Goal: Task Accomplishment & Management: Manage account settings

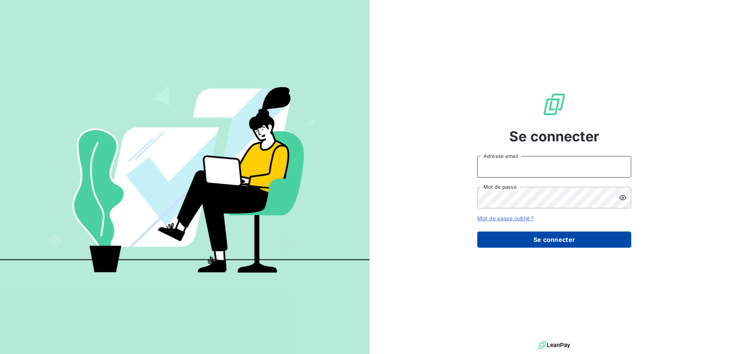
type input "[EMAIL_ADDRESS][DOMAIN_NAME]"
click at [519, 243] on button "Se connecter" at bounding box center [554, 239] width 154 height 16
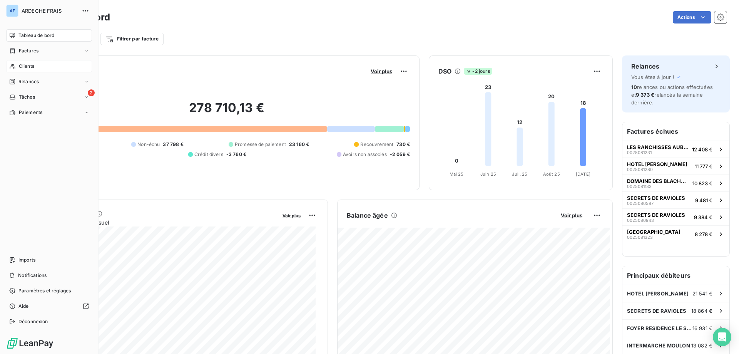
click at [19, 70] on div "Clients" at bounding box center [49, 66] width 86 height 12
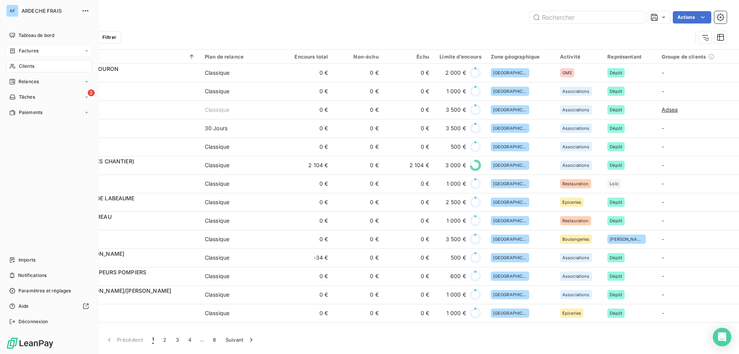
click at [17, 50] on div "Factures" at bounding box center [23, 50] width 29 height 7
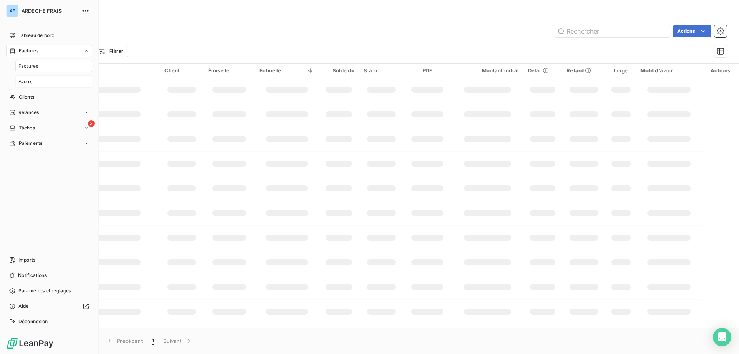
click at [41, 83] on div "Avoirs" at bounding box center [53, 81] width 77 height 12
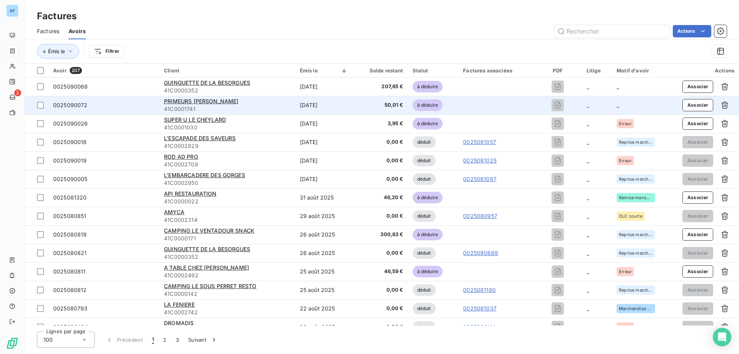
click at [467, 98] on td at bounding box center [495, 105] width 75 height 18
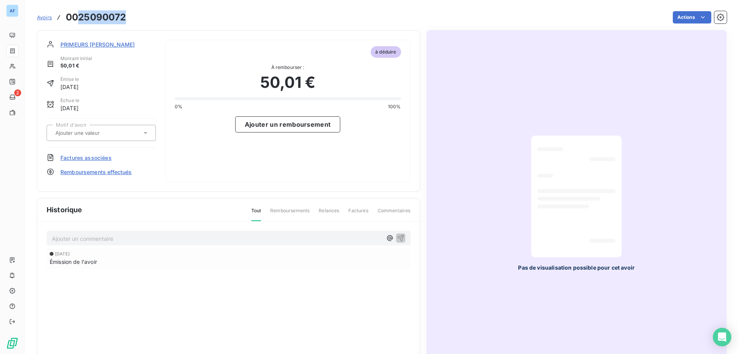
drag, startPoint x: 128, startPoint y: 20, endPoint x: 78, endPoint y: 20, distance: 50.0
click at [78, 19] on div "Avoirs 0025090072 Actions" at bounding box center [382, 17] width 690 height 16
copy h3 "25090072"
click at [104, 135] on input "text" at bounding box center [93, 132] width 77 height 7
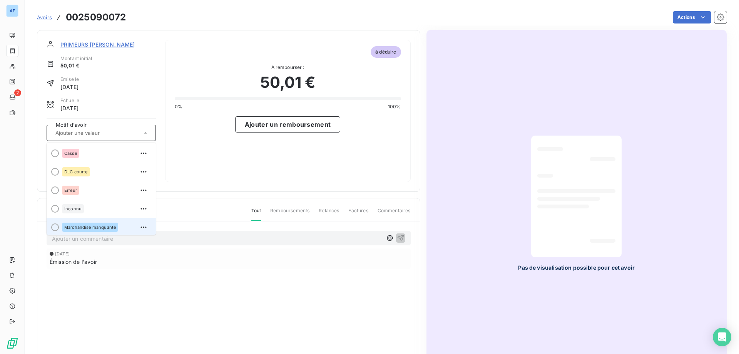
scroll to position [77, 0]
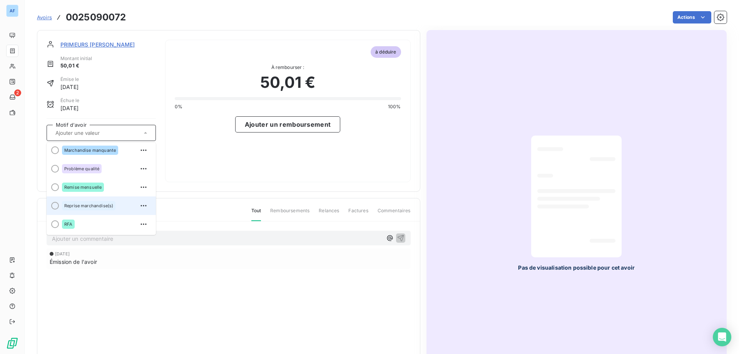
click at [95, 204] on span "Reprise marchandise(s)" at bounding box center [88, 205] width 49 height 5
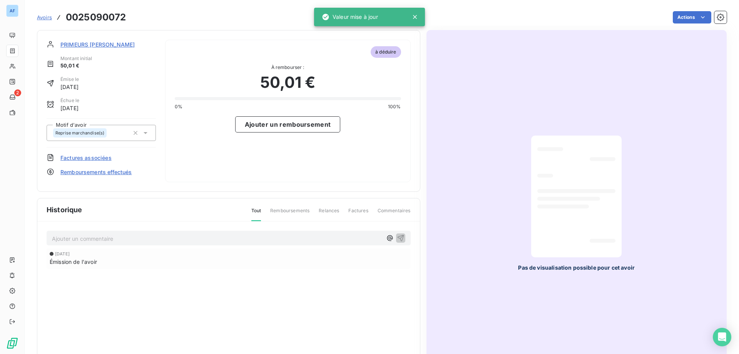
click at [93, 158] on span "Factures associées" at bounding box center [85, 158] width 51 height 8
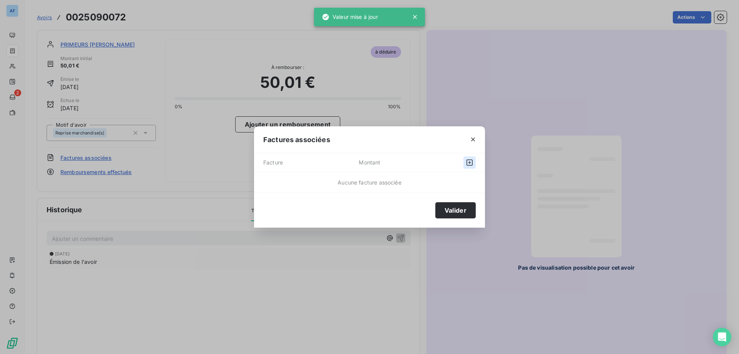
click at [467, 163] on icon "button" at bounding box center [469, 162] width 6 height 6
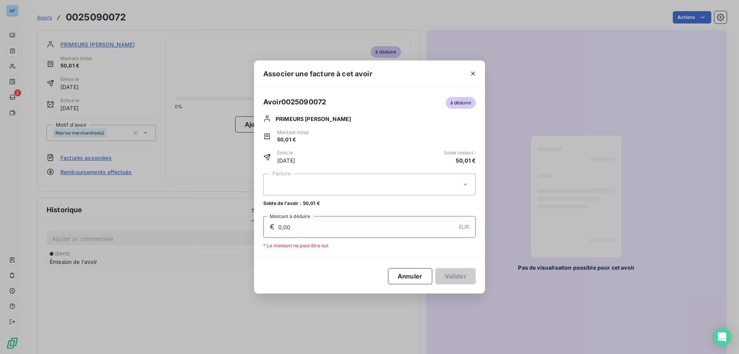
click at [362, 187] on div at bounding box center [369, 185] width 212 height 22
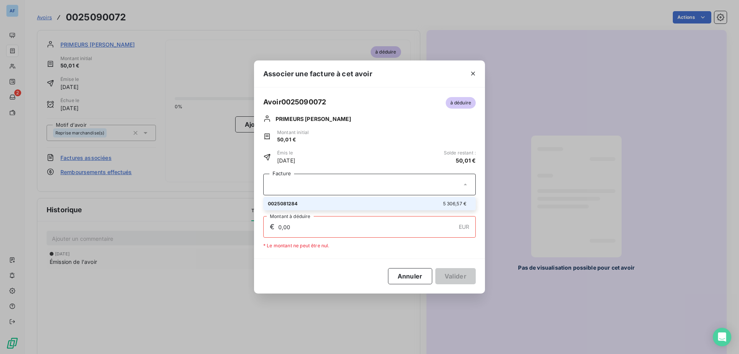
click at [362, 187] on div at bounding box center [369, 185] width 212 height 22
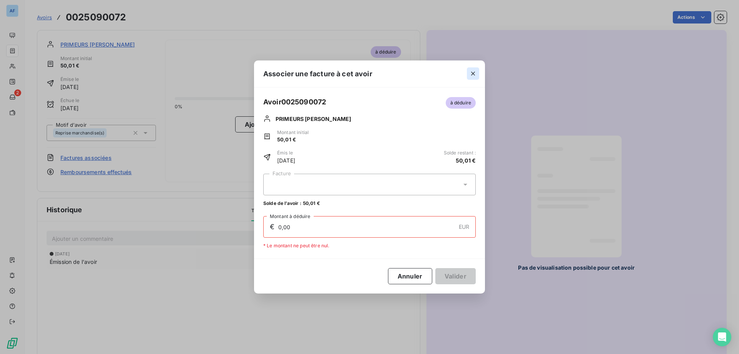
click at [470, 73] on icon "button" at bounding box center [473, 74] width 8 height 8
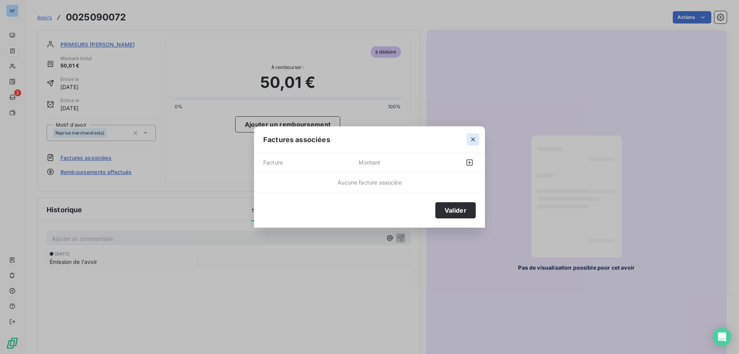
click at [473, 137] on icon "button" at bounding box center [473, 139] width 8 height 8
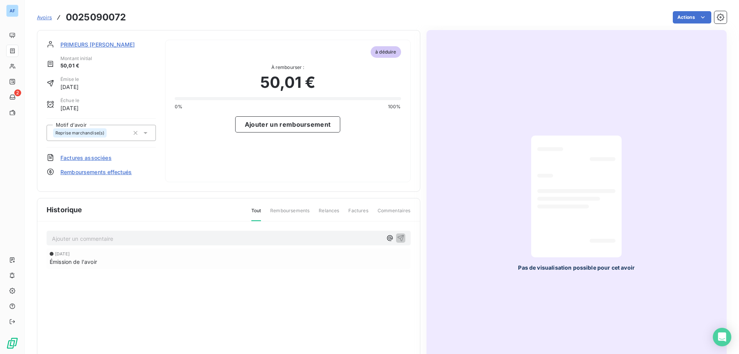
click at [46, 16] on span "Avoirs" at bounding box center [44, 17] width 15 height 6
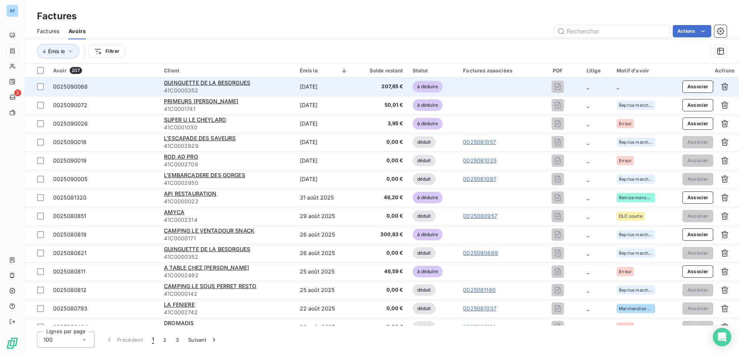
click at [583, 88] on td "_" at bounding box center [597, 86] width 30 height 18
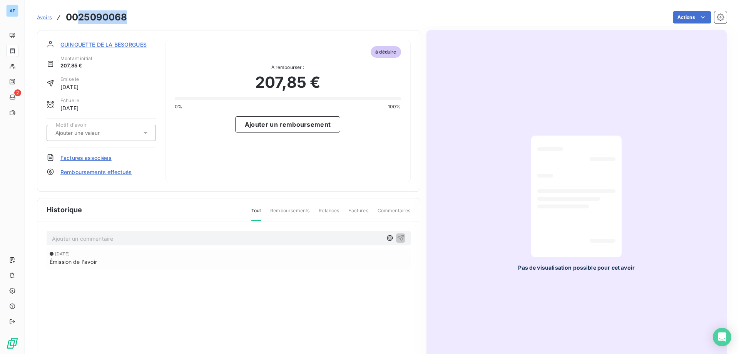
drag, startPoint x: 126, startPoint y: 17, endPoint x: 77, endPoint y: 17, distance: 49.3
click at [77, 17] on h3 "0025090068" at bounding box center [97, 17] width 62 height 14
copy h3 "25090068"
click at [120, 130] on input "text" at bounding box center [93, 132] width 77 height 7
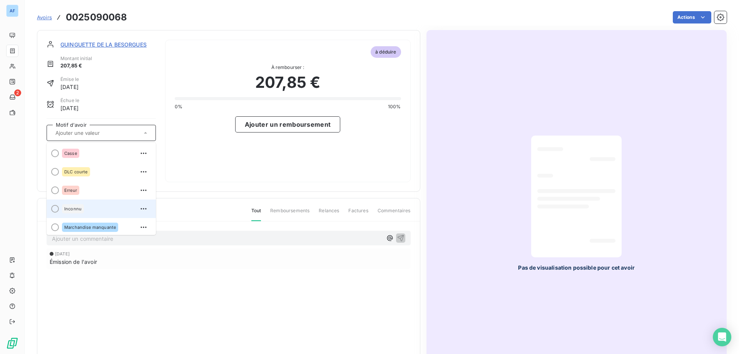
scroll to position [77, 0]
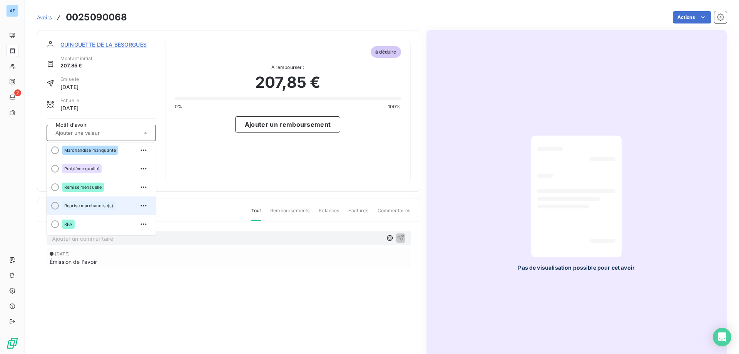
click at [93, 204] on span "Reprise marchandise(s)" at bounding box center [88, 205] width 49 height 5
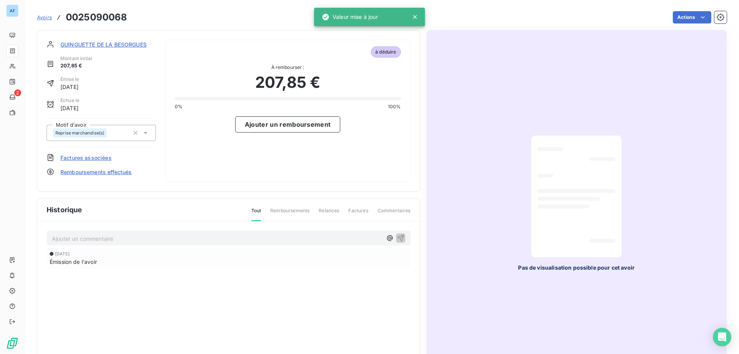
click at [101, 160] on span "Factures associées" at bounding box center [85, 158] width 51 height 8
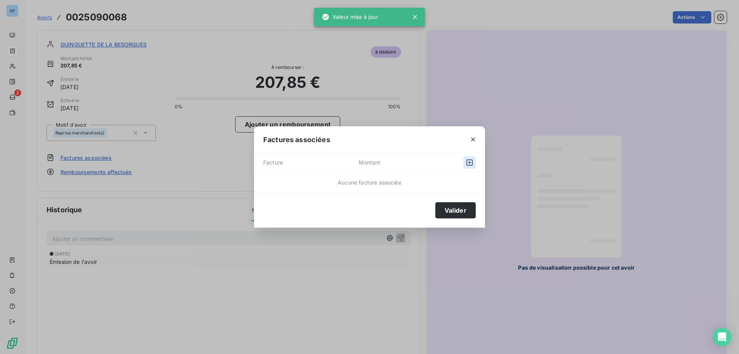
drag, startPoint x: 479, startPoint y: 160, endPoint x: 474, endPoint y: 163, distance: 6.0
click at [475, 163] on div "Facture Montant" at bounding box center [369, 162] width 231 height 19
click at [471, 163] on icon "button" at bounding box center [470, 163] width 8 height 8
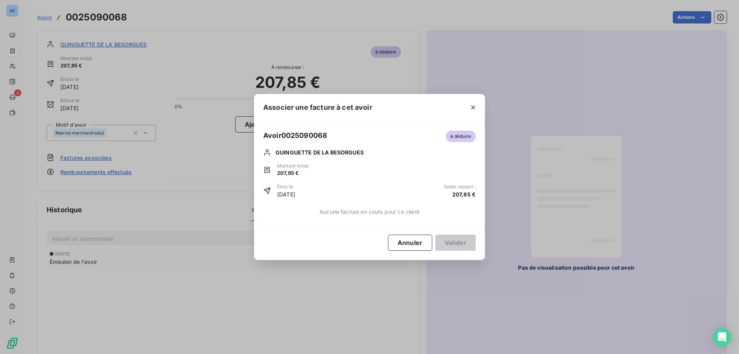
click at [402, 206] on div "Aucune facture en cours pour ce client" at bounding box center [369, 211] width 231 height 27
click at [470, 108] on icon "button" at bounding box center [473, 108] width 8 height 8
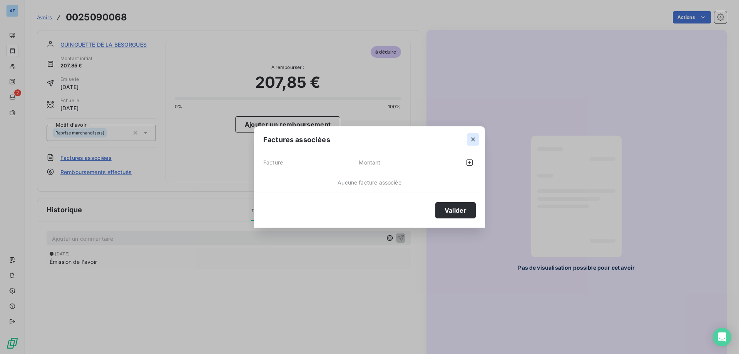
click at [471, 142] on icon "button" at bounding box center [473, 139] width 8 height 8
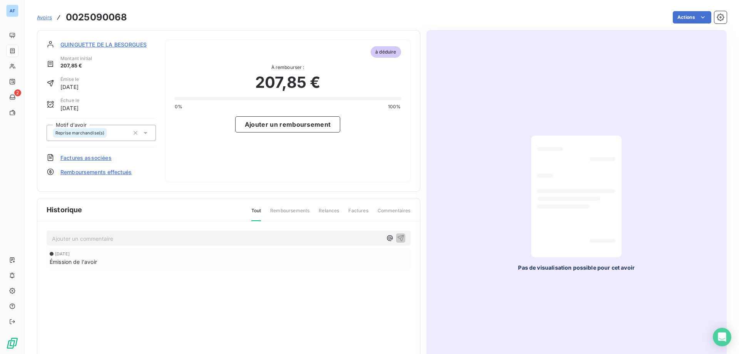
click at [43, 22] on div "Avoirs 0025090068" at bounding box center [82, 17] width 90 height 14
click at [44, 18] on span "Avoirs" at bounding box center [44, 17] width 15 height 6
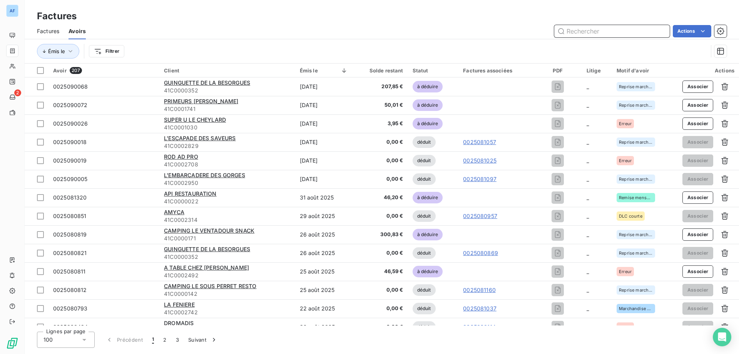
paste input "C0002362"
click at [597, 34] on input "C0002362" at bounding box center [611, 31] width 115 height 12
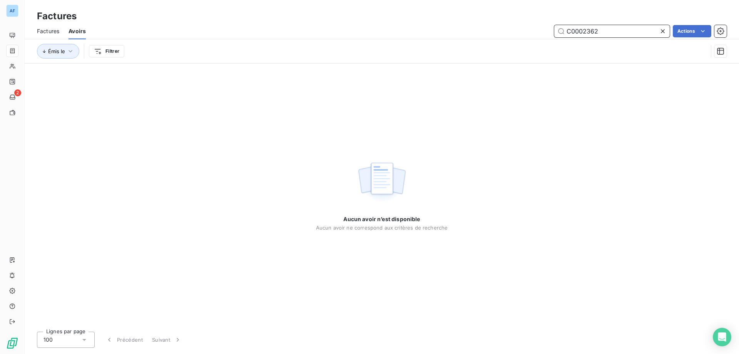
type input "C0002362"
click at [665, 31] on icon at bounding box center [663, 31] width 8 height 8
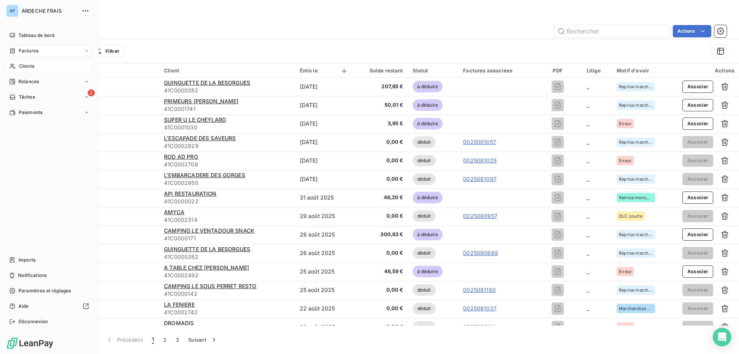
click at [13, 68] on icon at bounding box center [12, 66] width 7 height 6
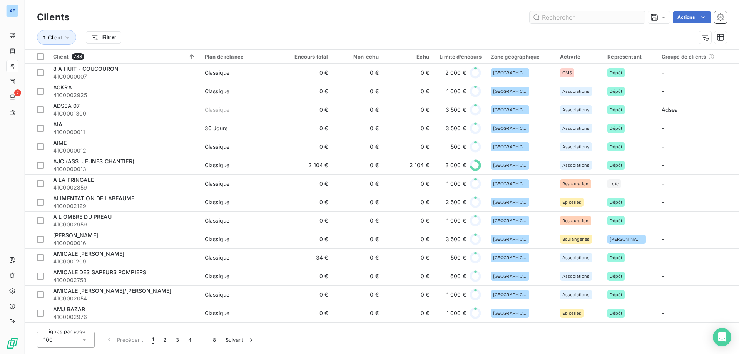
click at [578, 17] on input "text" at bounding box center [586, 17] width 115 height 12
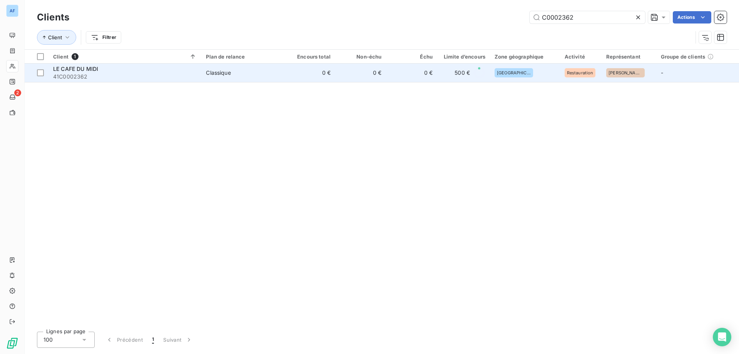
type input "C0002362"
click at [225, 79] on td "Classique" at bounding box center [242, 72] width 83 height 18
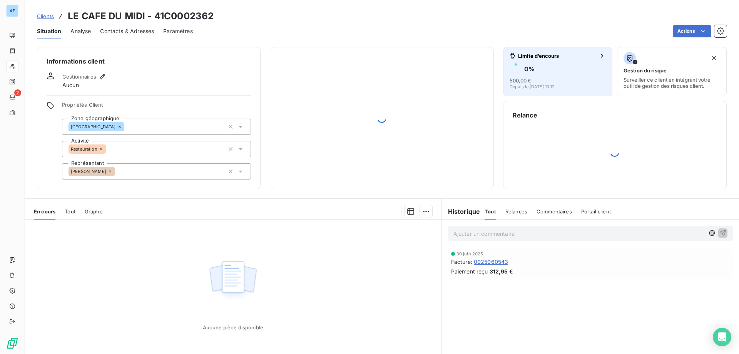
click at [565, 91] on button "Limite d’encours 0 % 500,00 € Depuis le [DATE] 10:12" at bounding box center [558, 71] width 110 height 49
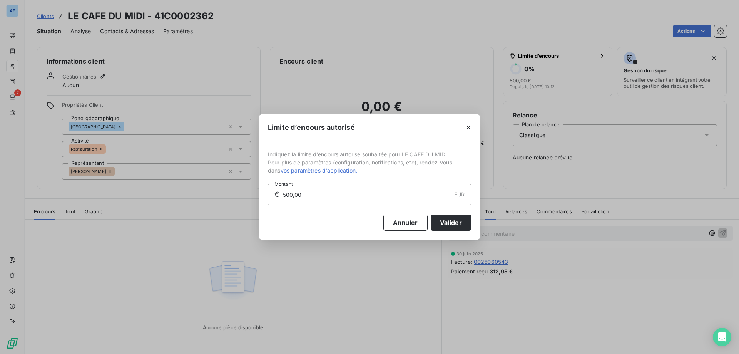
drag, startPoint x: 272, startPoint y: 192, endPoint x: 120, endPoint y: 180, distance: 152.0
click at [127, 180] on div "Limite d’encours autorisé Indiquez la limite d'encours autorisé souhaitée pour …" at bounding box center [369, 177] width 739 height 354
type input "1 000,00"
click at [451, 224] on button "Valider" at bounding box center [451, 222] width 40 height 16
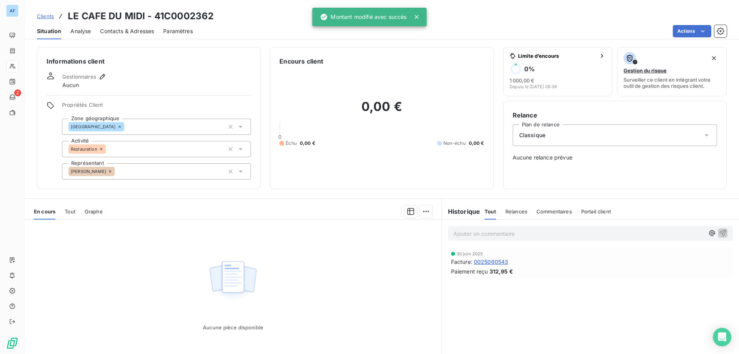
click at [45, 16] on span "Clients" at bounding box center [45, 16] width 17 height 6
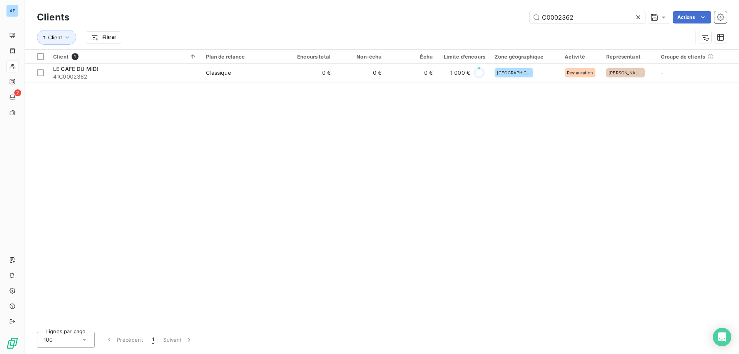
click at [638, 19] on icon at bounding box center [638, 17] width 8 height 8
